Goal: Transaction & Acquisition: Book appointment/travel/reservation

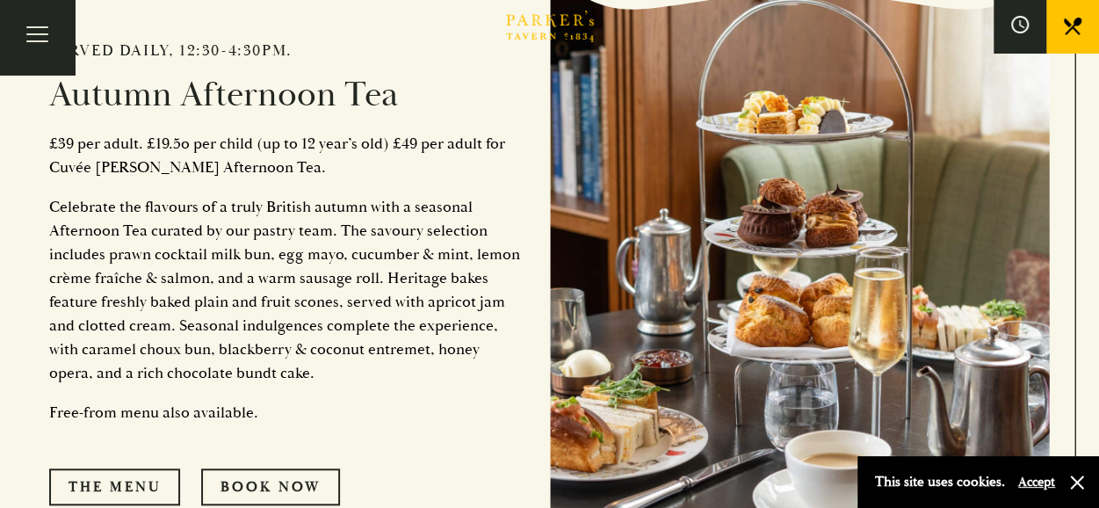
scroll to position [654, 0]
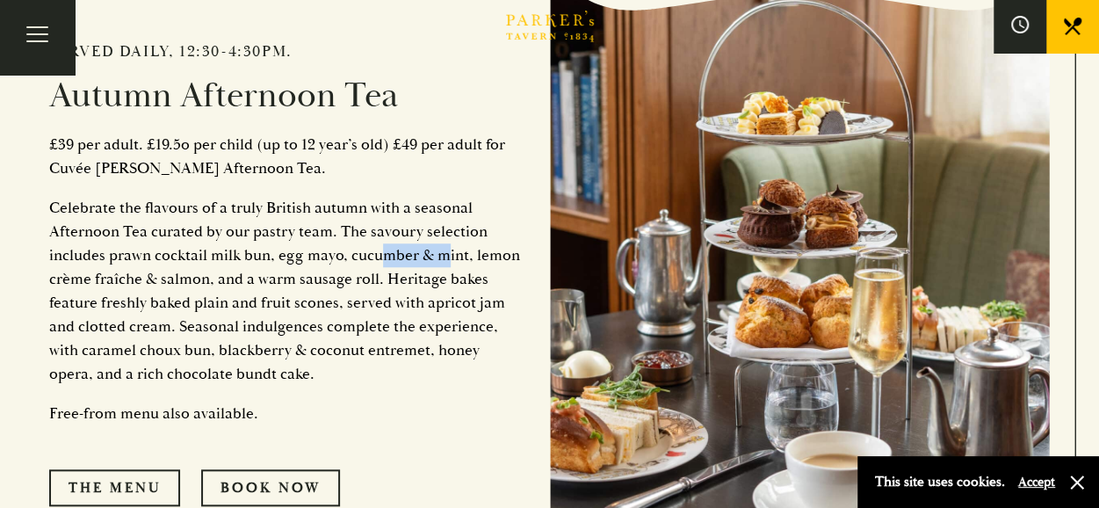
drag, startPoint x: 378, startPoint y: 262, endPoint x: 445, endPoint y: 231, distance: 74.3
click at [445, 231] on p "Celebrate the flavours of a truly British autumn with a seasonal Afternoon Tea …" at bounding box center [286, 291] width 474 height 190
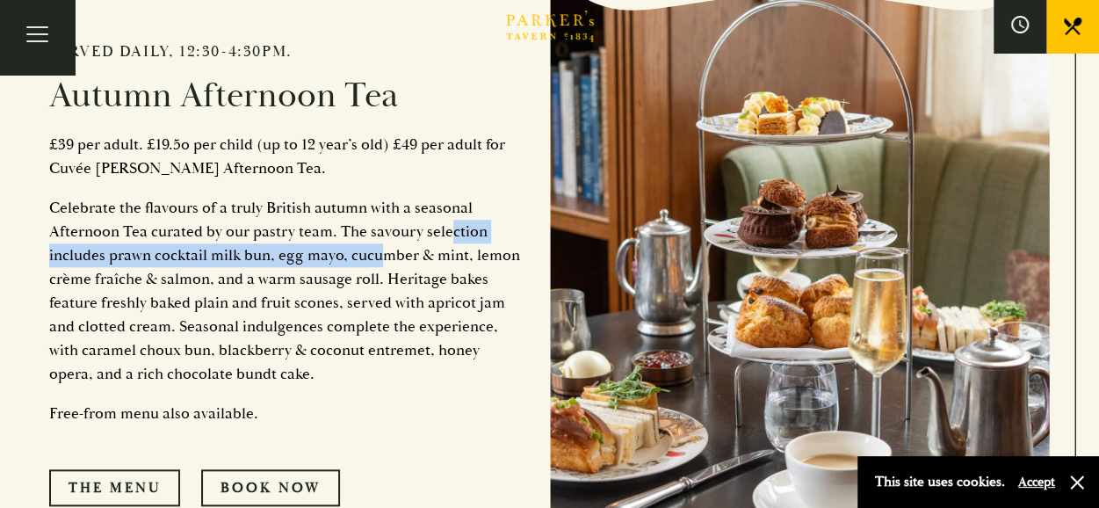
click at [446, 227] on p "Celebrate the flavours of a truly British autumn with a seasonal Afternoon Tea …" at bounding box center [286, 291] width 474 height 190
drag, startPoint x: 432, startPoint y: 233, endPoint x: 394, endPoint y: 255, distance: 43.7
click at [394, 255] on p "Celebrate the flavours of a truly British autumn with a seasonal Afternoon Tea …" at bounding box center [286, 291] width 474 height 190
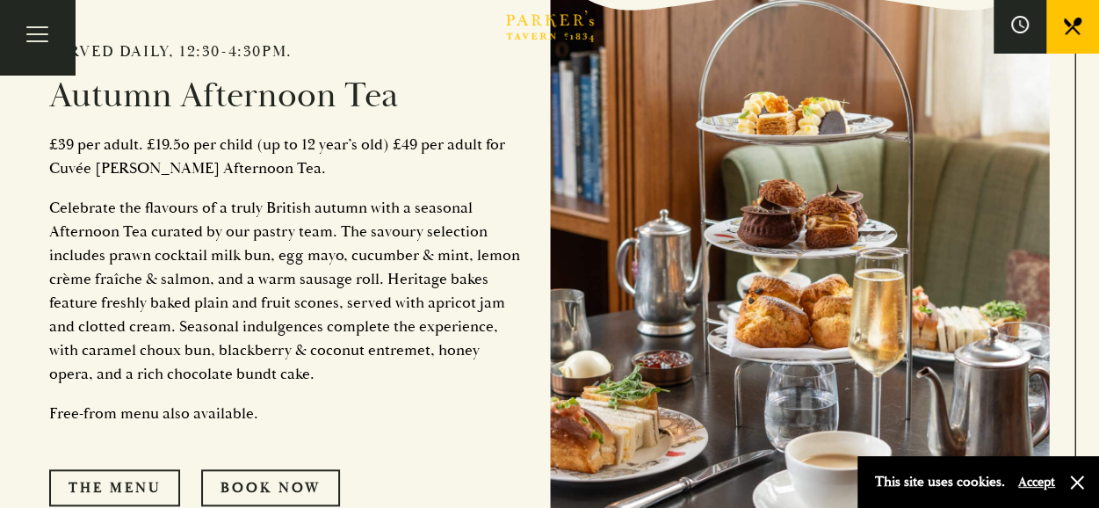
click at [191, 198] on p "Celebrate the flavours of a truly British autumn with a seasonal Afternoon Tea …" at bounding box center [286, 291] width 474 height 190
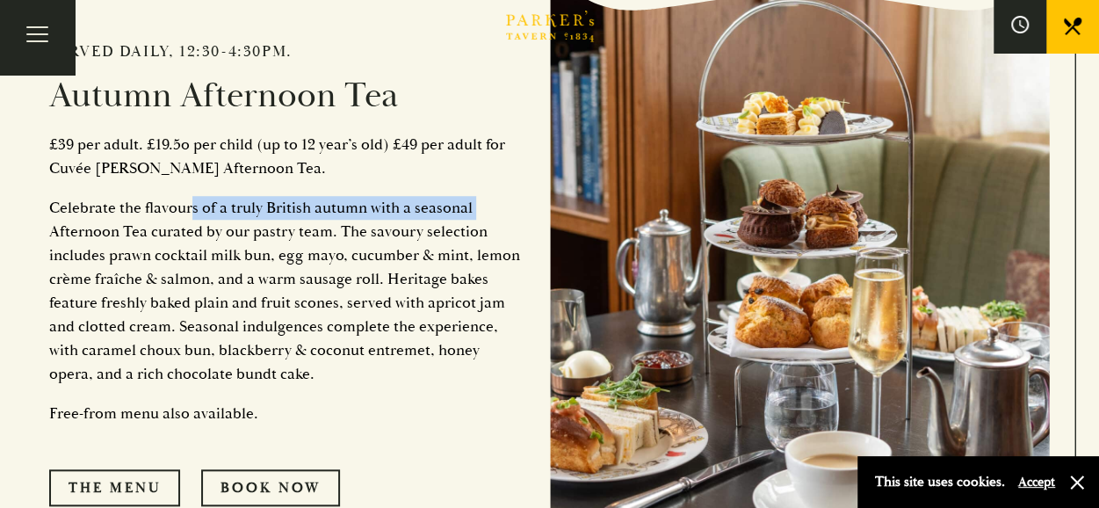
drag, startPoint x: 188, startPoint y: 198, endPoint x: 40, endPoint y: 240, distance: 154.1
click at [40, 240] on div "Served daily, 12:30-4:30pm. Autumn Afternoon Tea £39 per adult. £19.5o per chil…" at bounding box center [550, 261] width 1054 height 817
click at [1045, 480] on button "Accept" at bounding box center [1036, 481] width 37 height 17
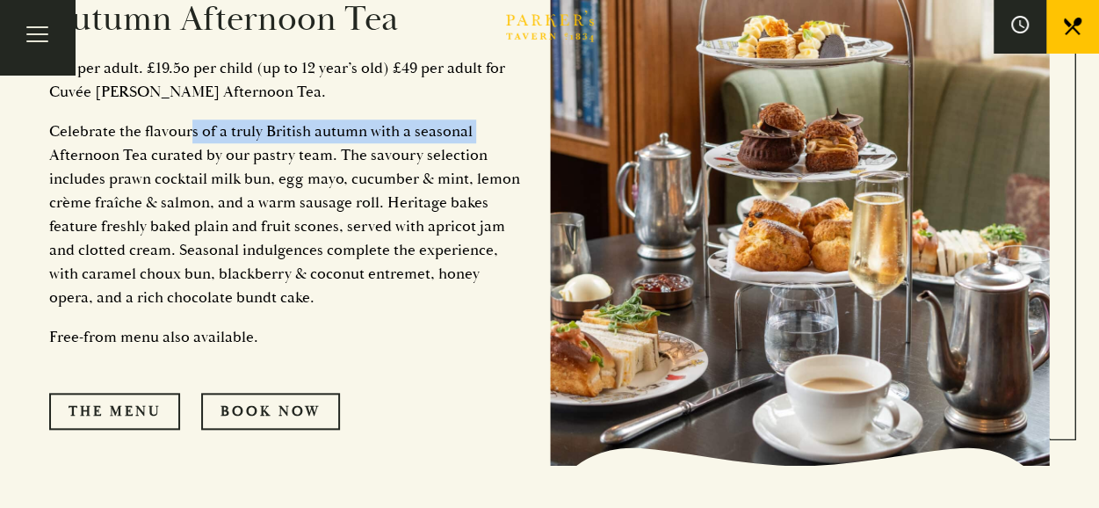
scroll to position [732, 0]
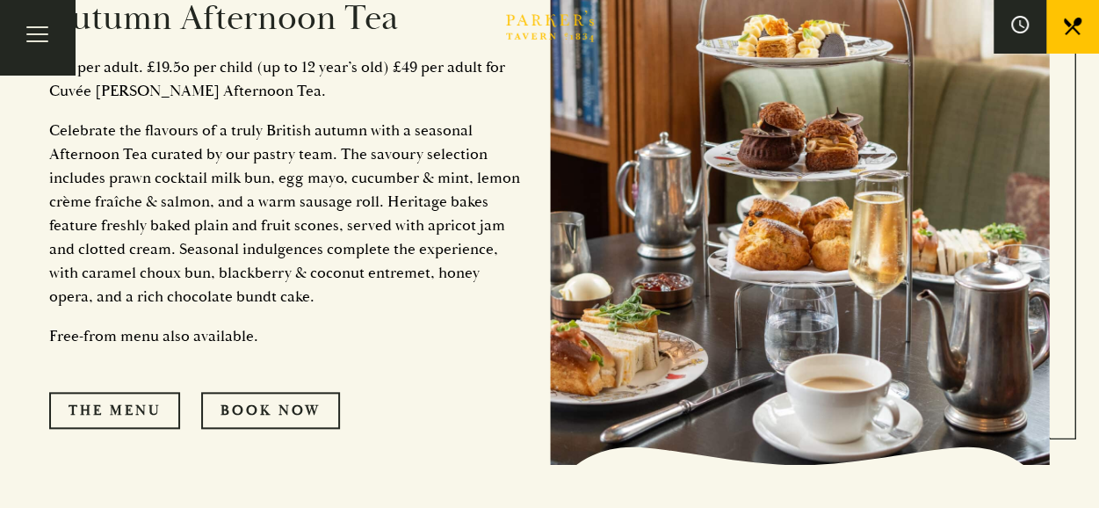
click at [385, 263] on p "Celebrate the flavours of a truly British autumn with a seasonal Afternoon Tea …" at bounding box center [286, 214] width 474 height 190
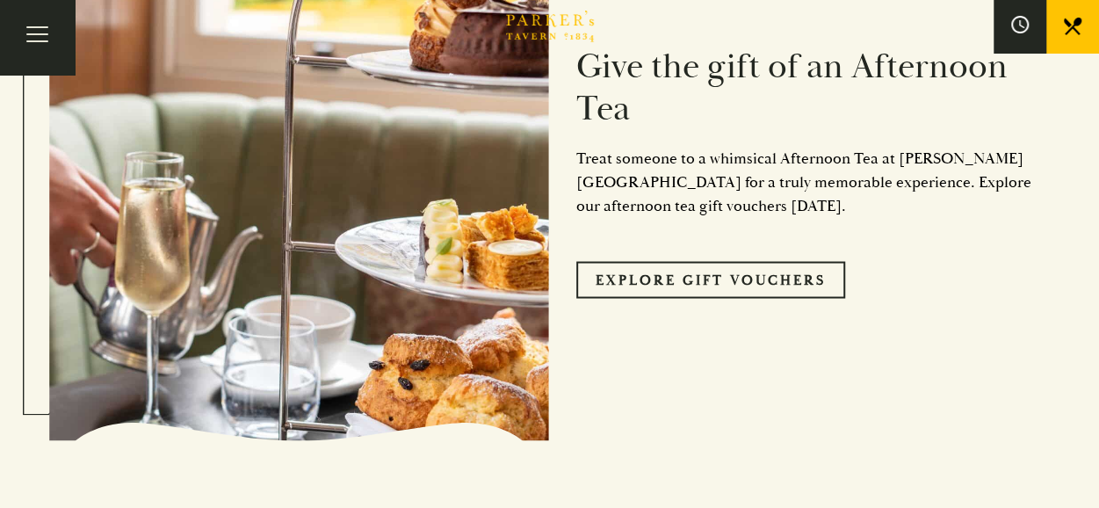
scroll to position [1481, 0]
